Goal: Task Accomplishment & Management: Complete application form

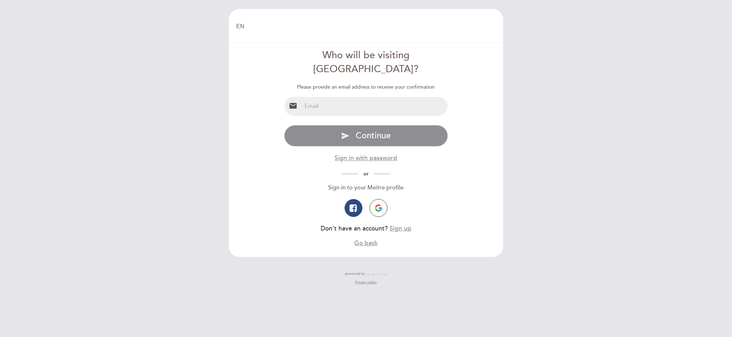
click at [317, 97] on input "email" at bounding box center [374, 106] width 146 height 19
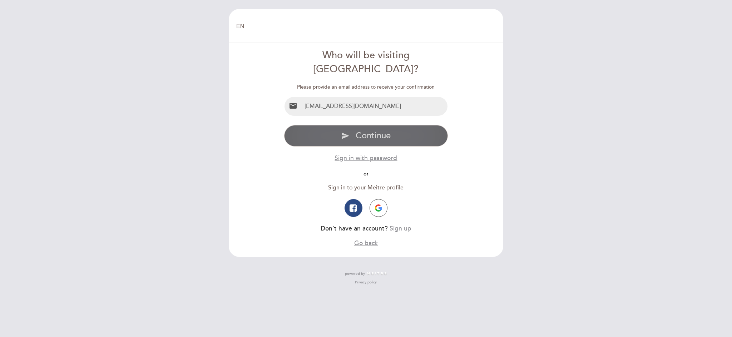
type input "[EMAIL_ADDRESS][DOMAIN_NAME]"
click at [378, 130] on span "Continue" at bounding box center [372, 135] width 35 height 10
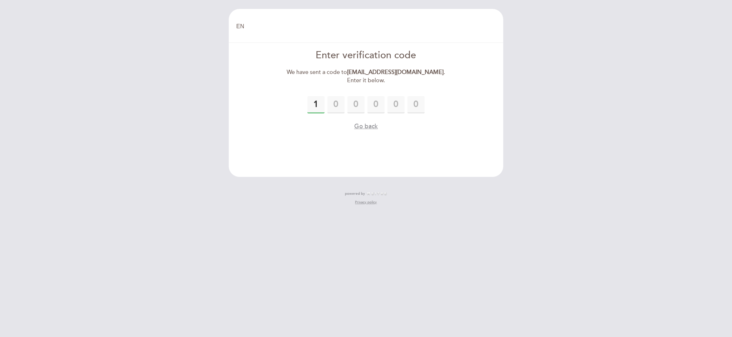
type input "1"
type input "3"
type input "8"
type input "4"
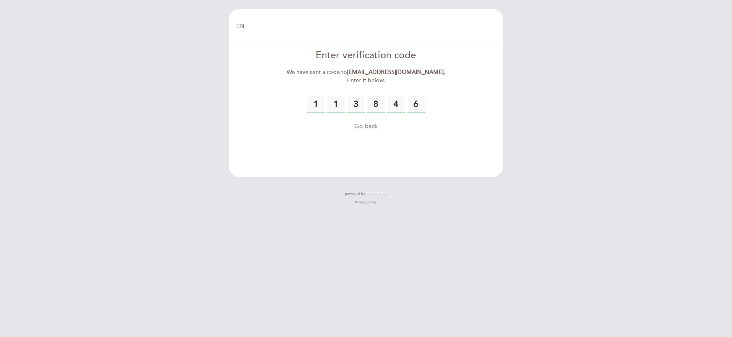
type input "6"
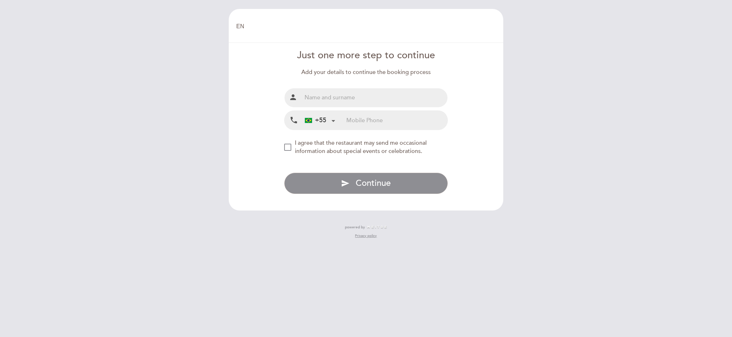
click at [324, 98] on input "text" at bounding box center [374, 97] width 146 height 19
type input "[PERSON_NAME]"
click at [355, 117] on input "tel" at bounding box center [396, 120] width 101 height 19
type input "21972260808"
click at [288, 145] on div "NEW_MODAL_AGREE_RESTAURANT_SEND_OCCASIONAL_INFO" at bounding box center [287, 147] width 7 height 7
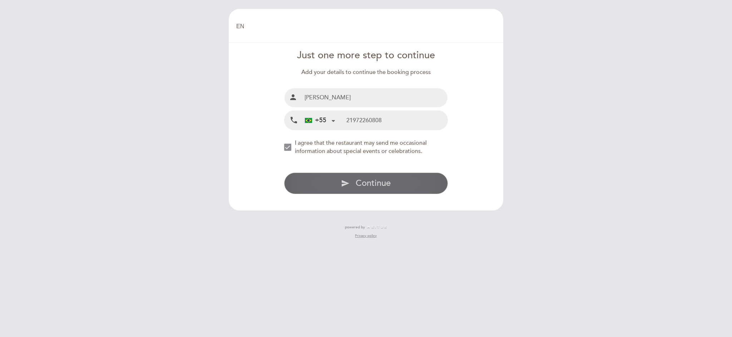
click at [362, 176] on button "send Continue" at bounding box center [366, 183] width 164 height 21
